Goal: Check status: Check status

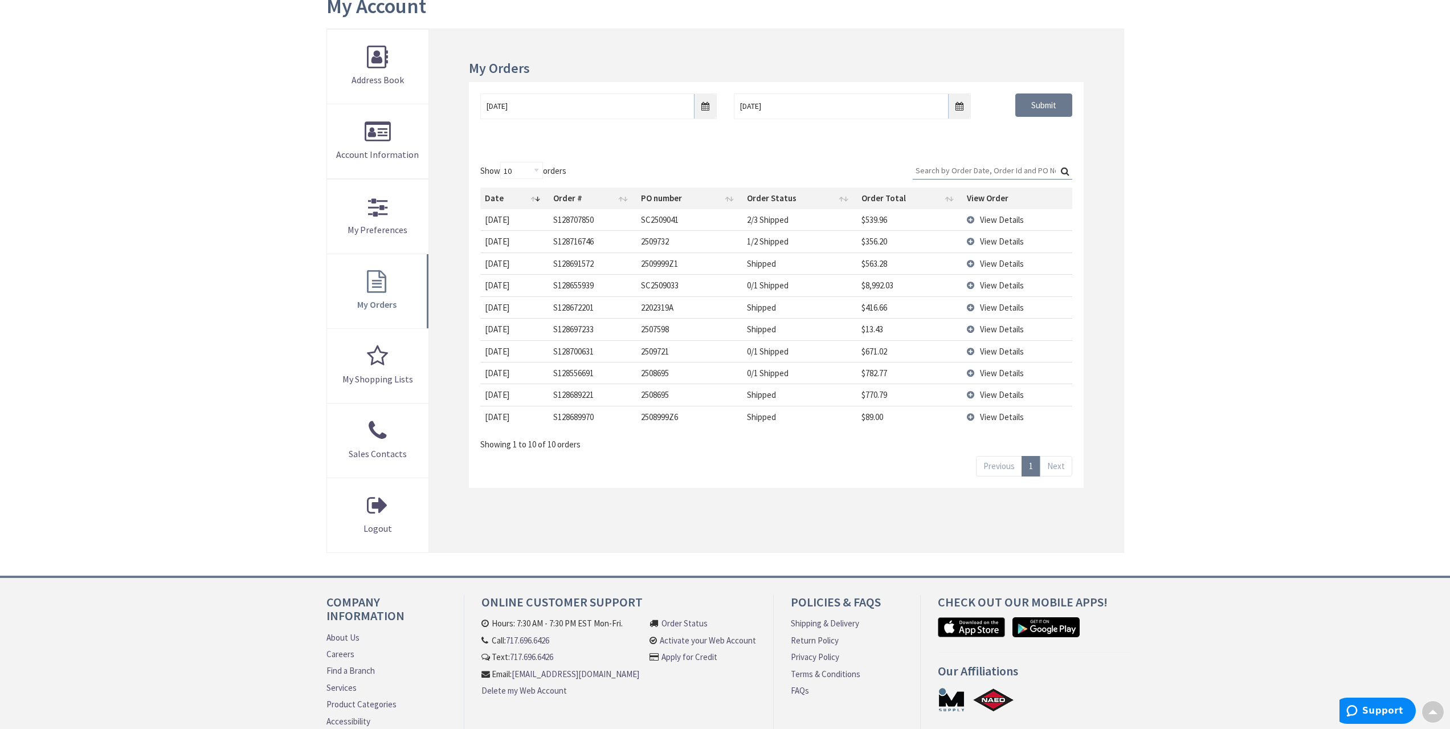
type input "[GEOGRAPHIC_DATA], [GEOGRAPHIC_DATA]"
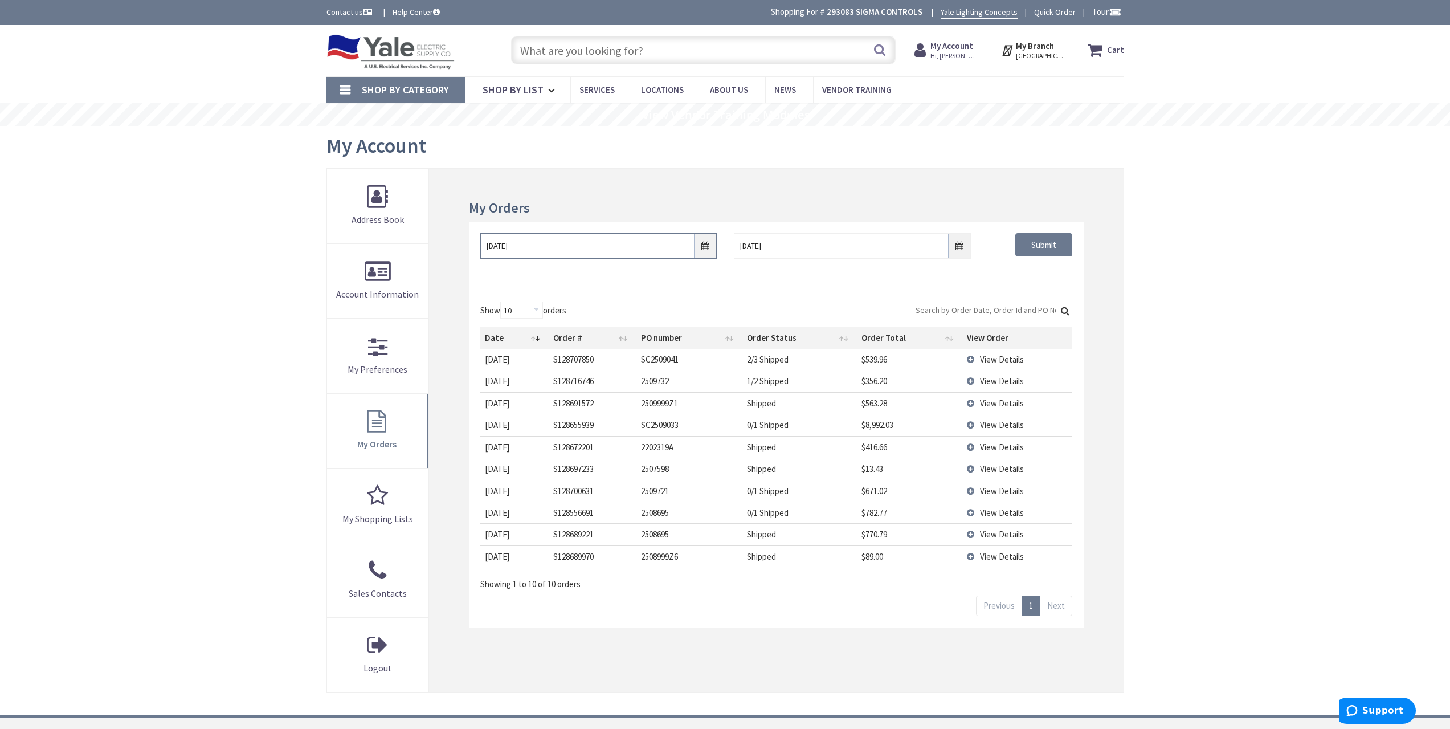
click at [707, 252] on input "[DATE]" at bounding box center [598, 246] width 237 height 26
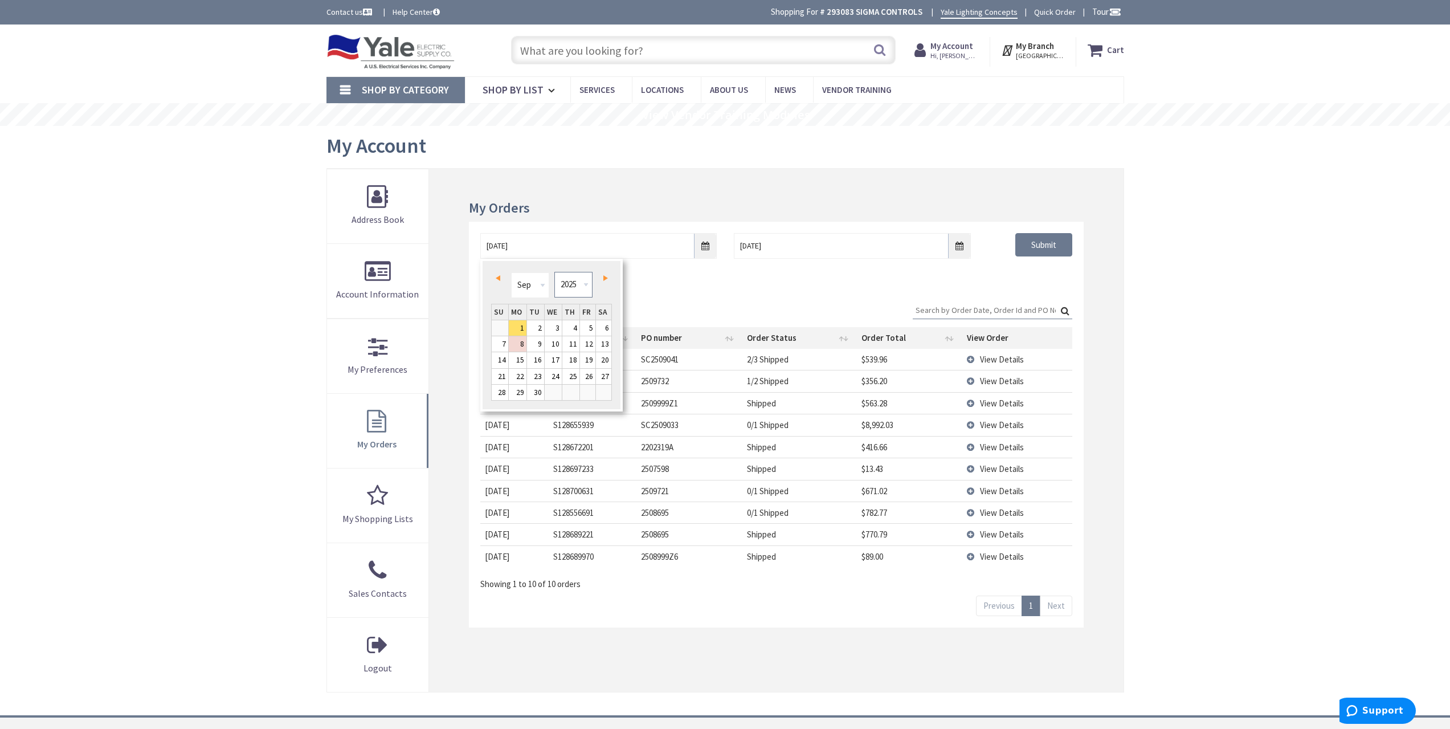
click at [574, 290] on select "1980 1981 1982 1983 1984 1985 1986 1987 1988 1989 1990 1991 1992 1993 1994 1995…" at bounding box center [574, 285] width 38 height 26
type input "[DATE]"
click at [1038, 278] on div "[DATE] [DATE] Submit" at bounding box center [776, 256] width 614 height 68
click at [1046, 244] on input "Submit" at bounding box center [1044, 246] width 57 height 24
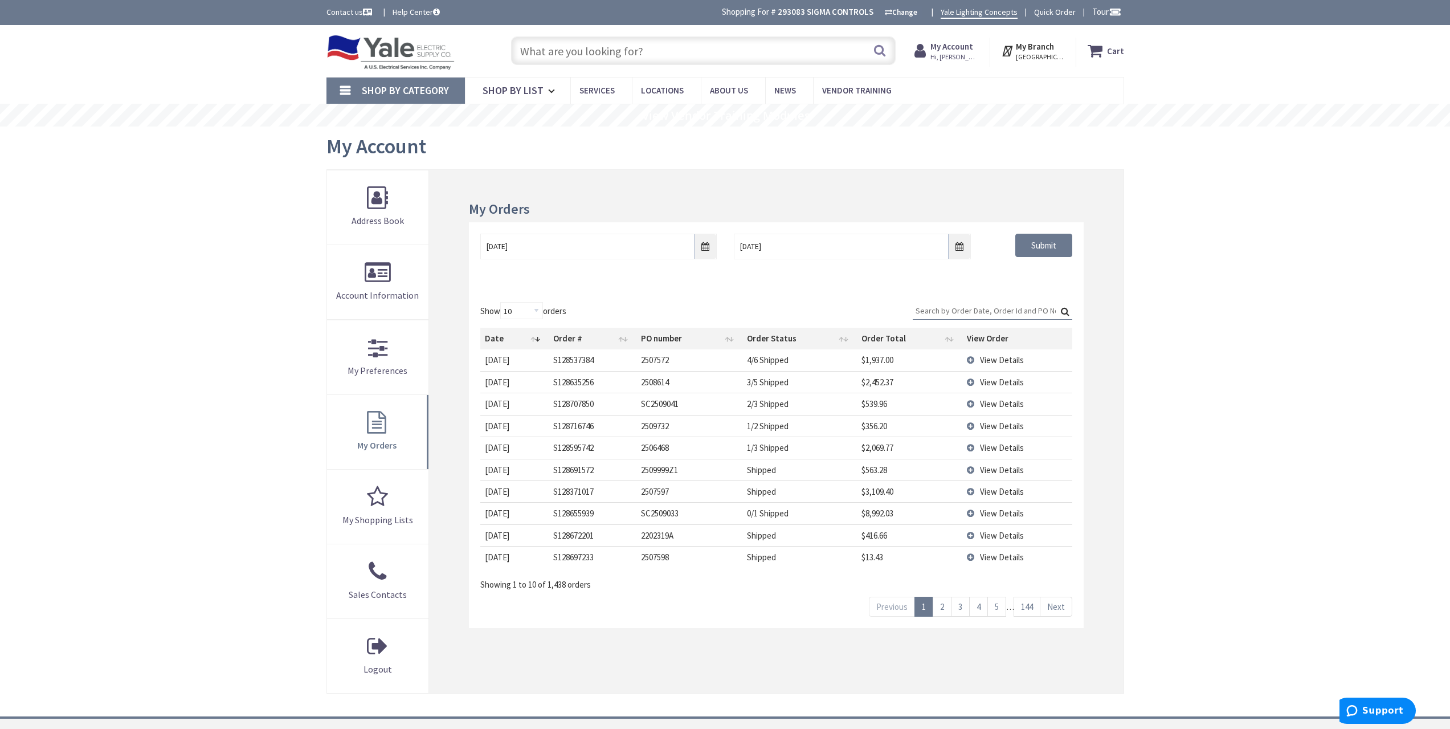
click at [1008, 359] on span "View Details" at bounding box center [1002, 359] width 44 height 11
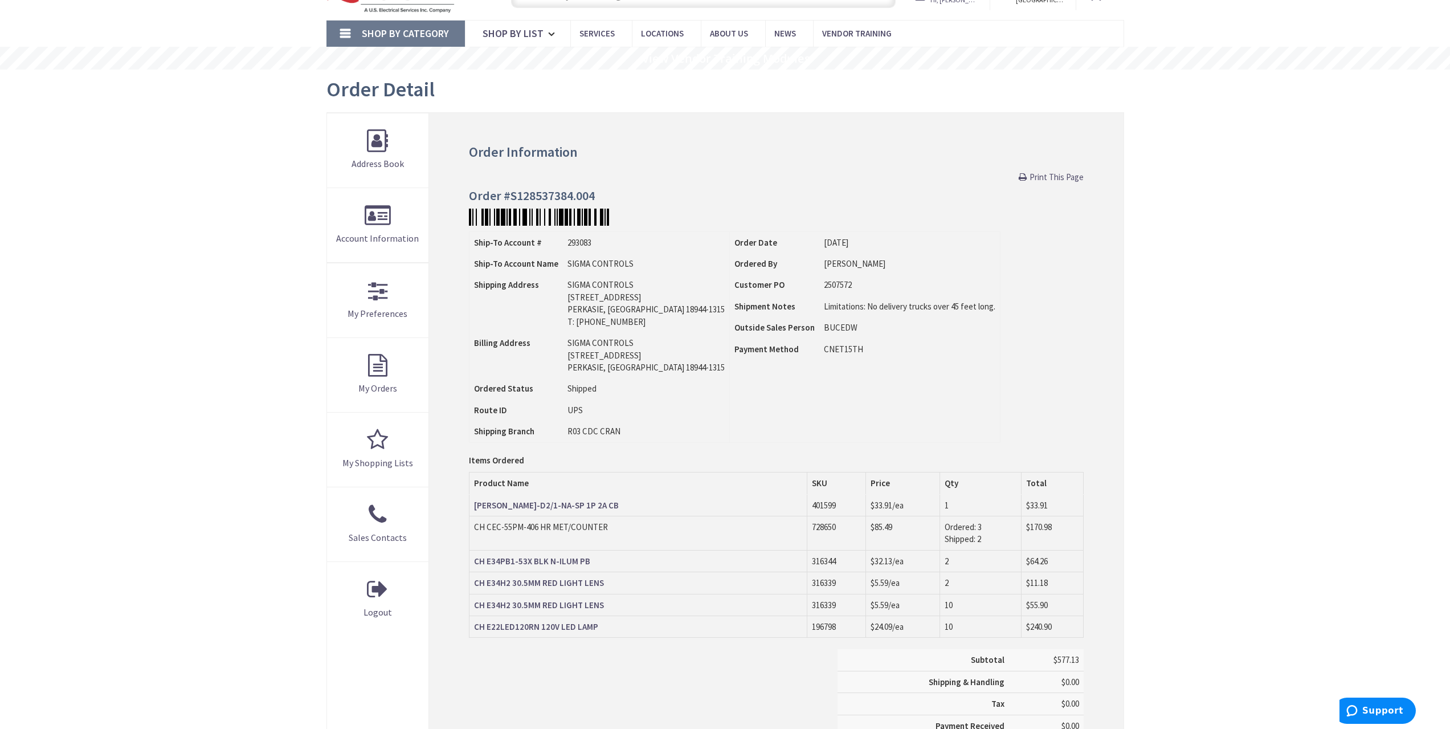
scroll to position [58, 0]
